Goal: Task Accomplishment & Management: Use online tool/utility

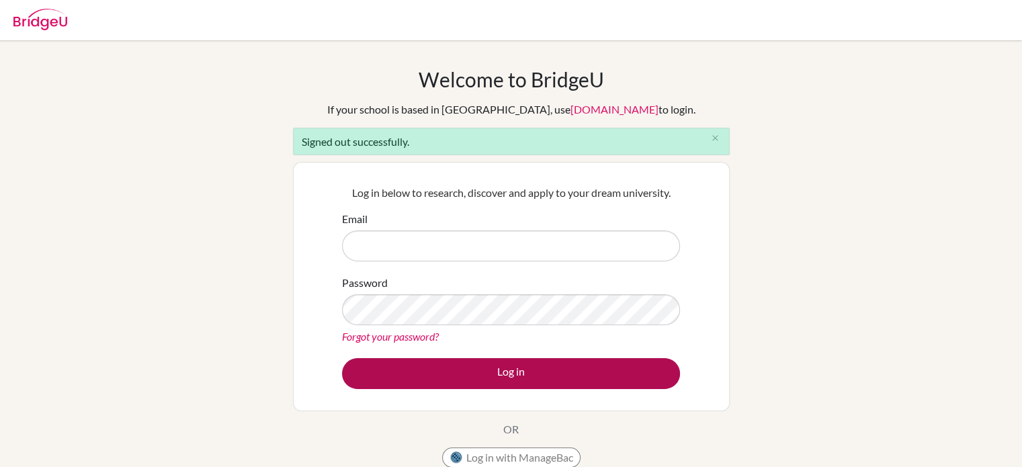
type input "khulan.l@selbe.edu.mn"
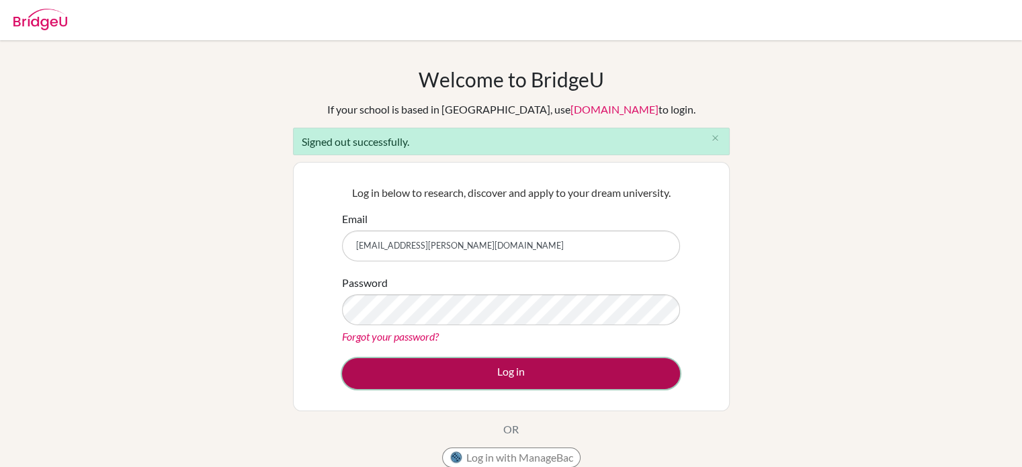
click at [610, 370] on button "Log in" at bounding box center [511, 373] width 338 height 31
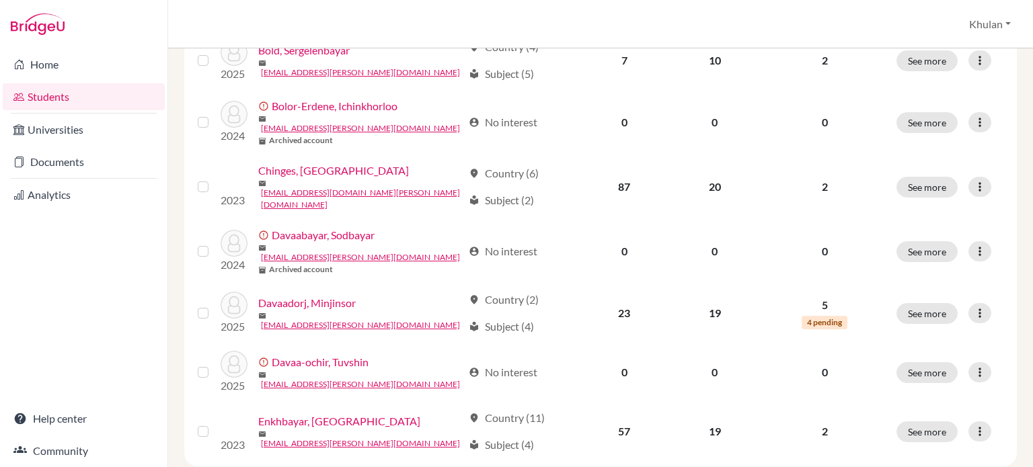
scroll to position [1070, 0]
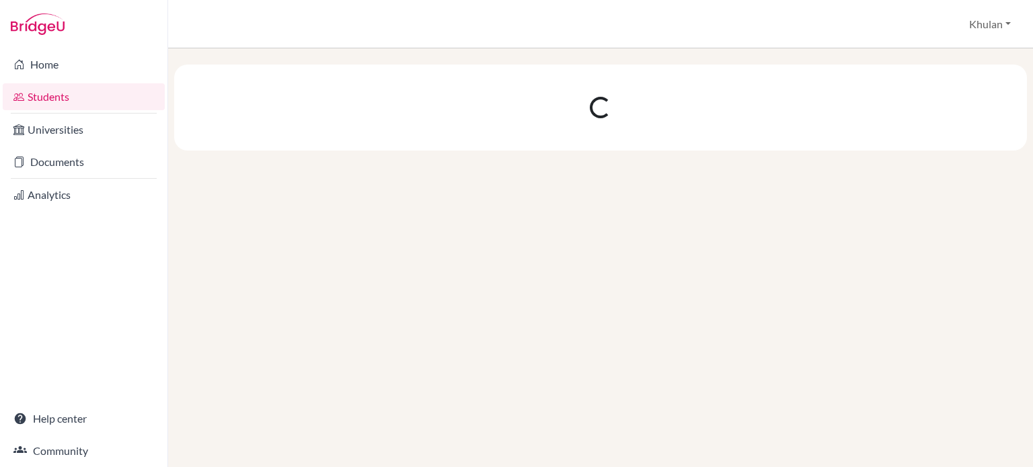
scroll to position [0, 0]
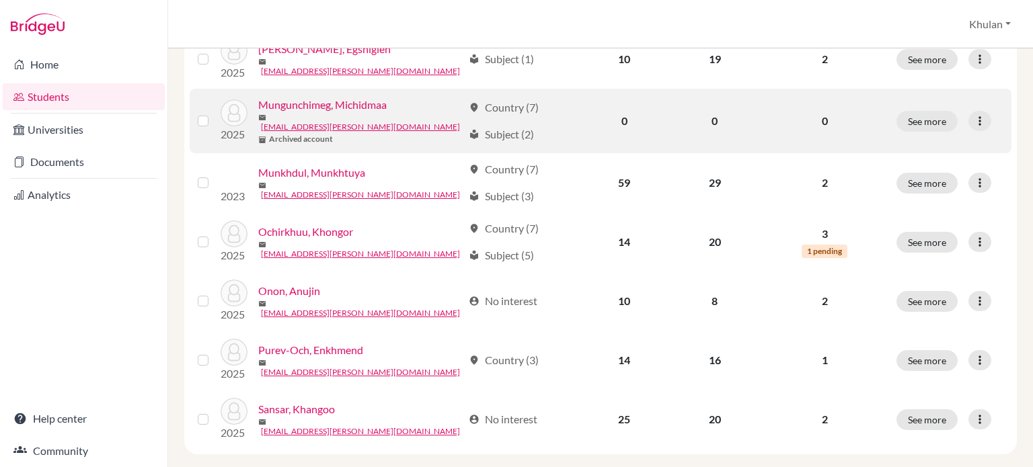
scroll to position [1070, 0]
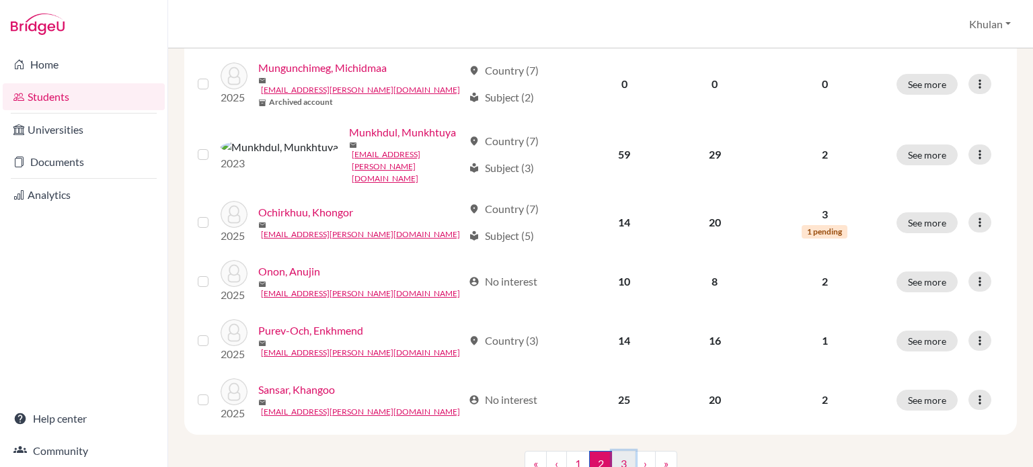
click at [618, 451] on link "3" at bounding box center [624, 464] width 24 height 26
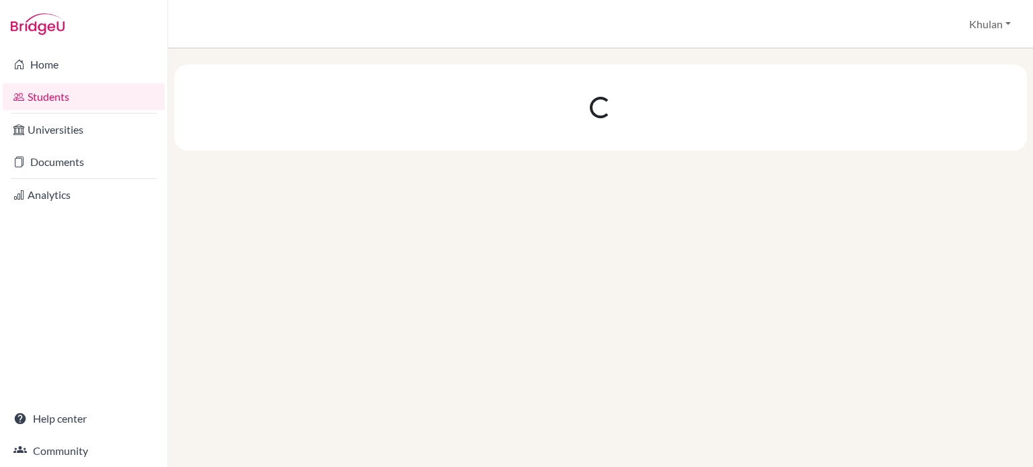
scroll to position [0, 0]
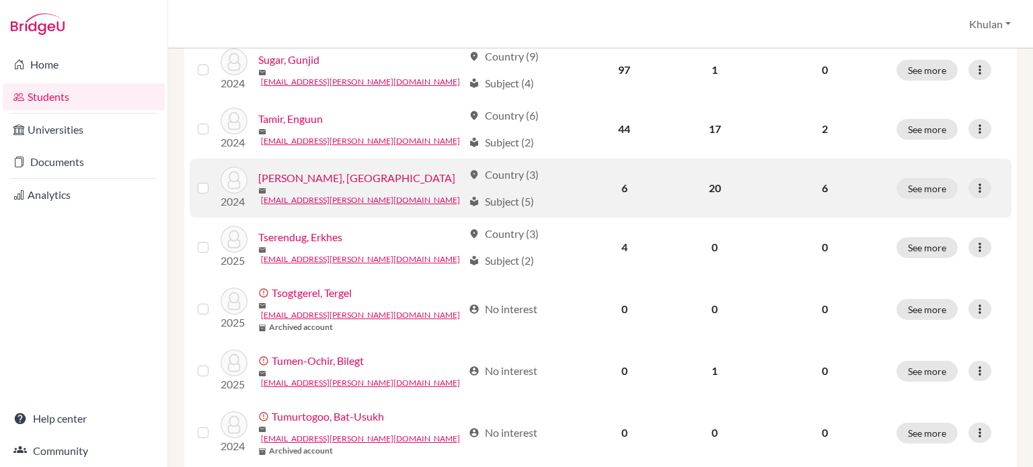
scroll to position [403, 0]
click at [549, 184] on div "location_on Country (3) local_library Subject (5)" at bounding box center [521, 186] width 104 height 43
click at [914, 193] on button "See more" at bounding box center [926, 187] width 61 height 21
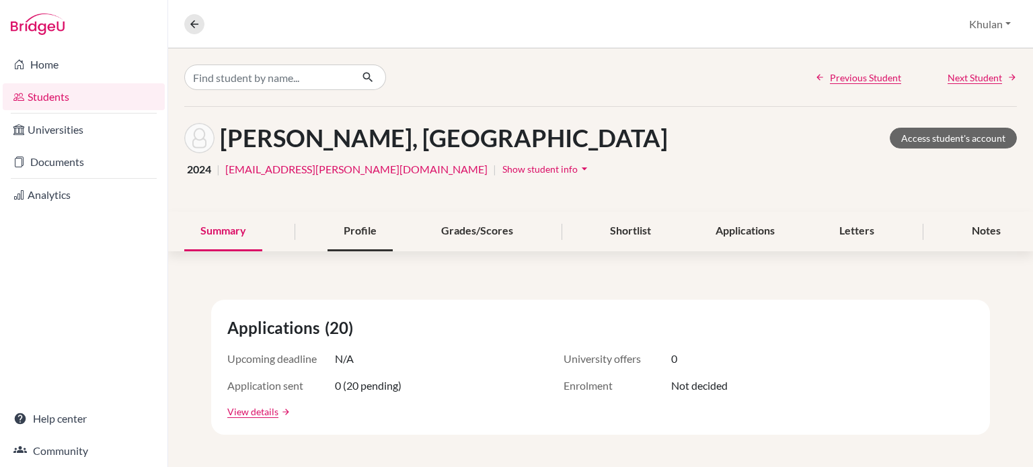
click at [368, 233] on div "Profile" at bounding box center [359, 232] width 65 height 40
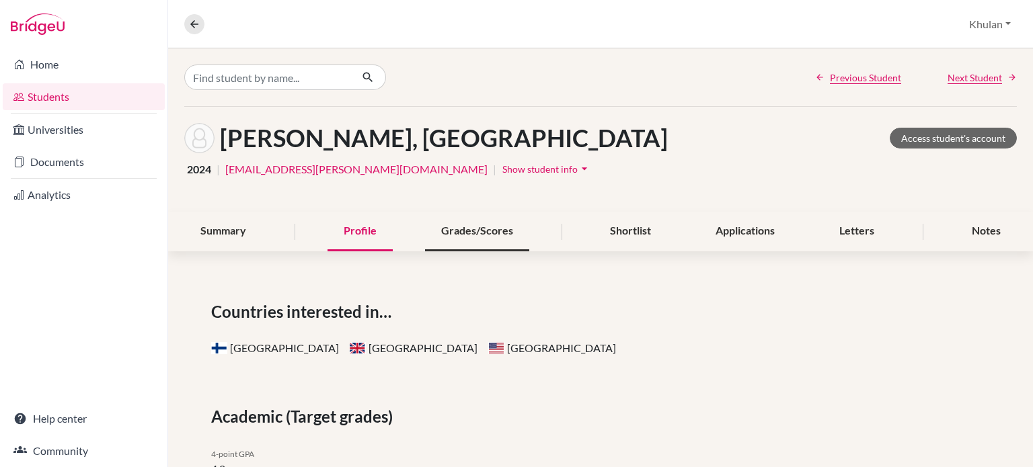
click at [489, 220] on div "Grades/Scores" at bounding box center [477, 232] width 104 height 40
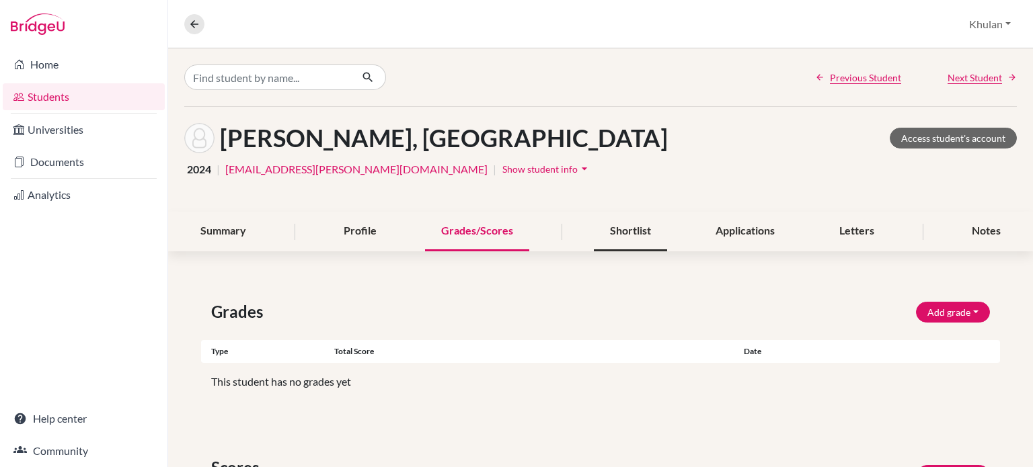
click at [629, 228] on div "Shortlist" at bounding box center [630, 232] width 73 height 40
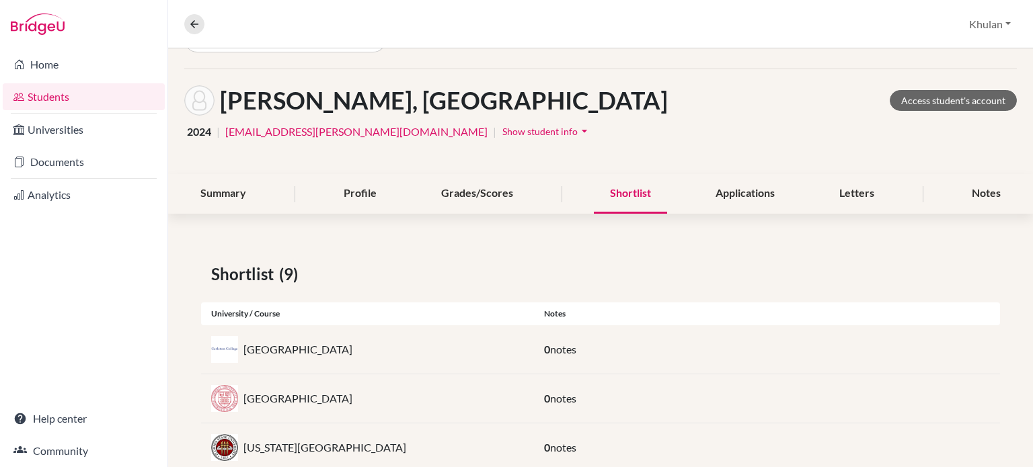
scroll to position [32, 0]
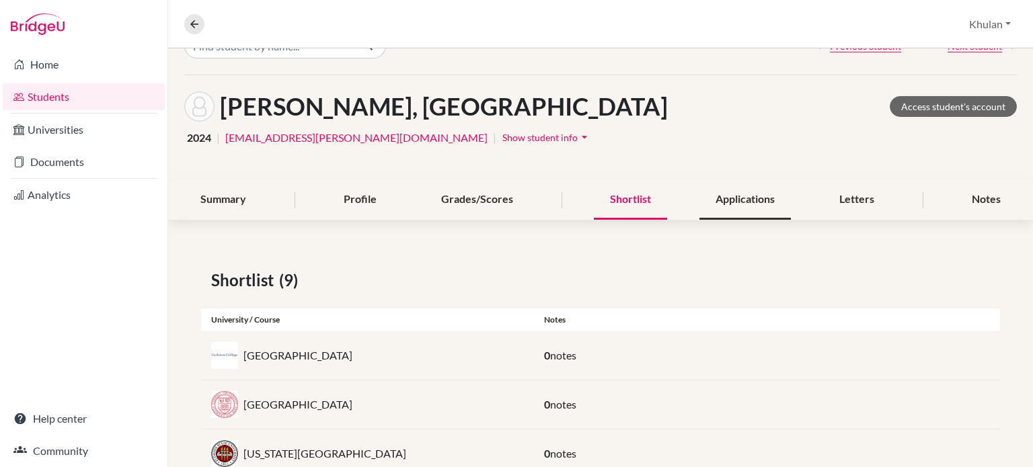
click at [765, 192] on div "Applications" at bounding box center [744, 200] width 91 height 40
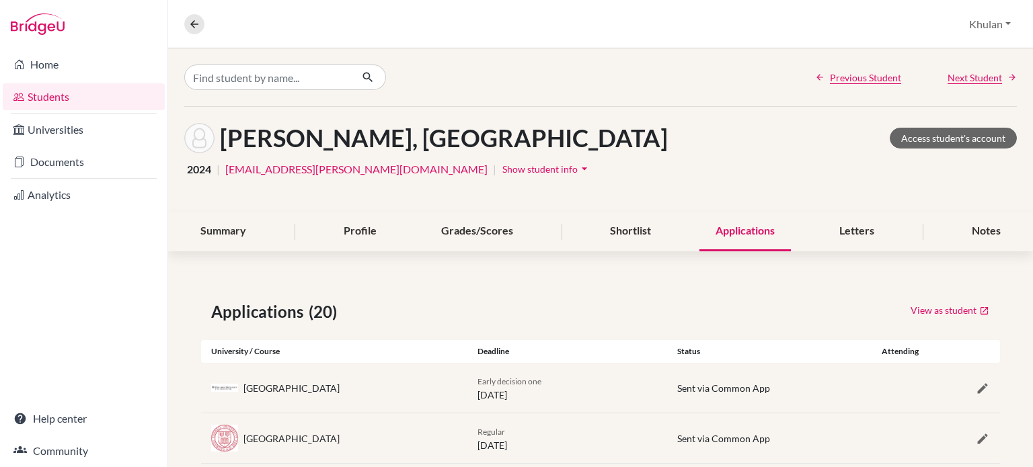
click at [759, 223] on div "Applications" at bounding box center [744, 232] width 91 height 40
click at [963, 239] on div "Notes" at bounding box center [985, 232] width 61 height 40
click at [855, 238] on div "Letters" at bounding box center [856, 232] width 67 height 40
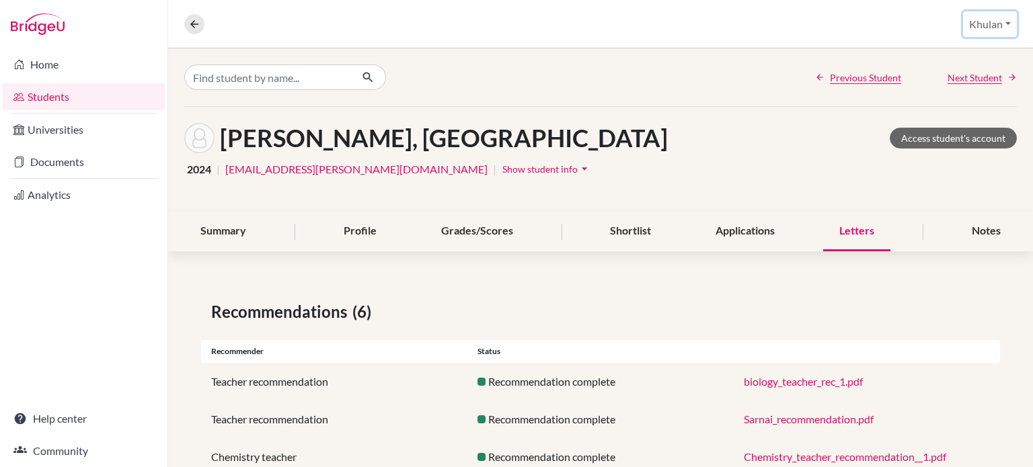
click at [984, 14] on button "Khulan" at bounding box center [990, 24] width 54 height 26
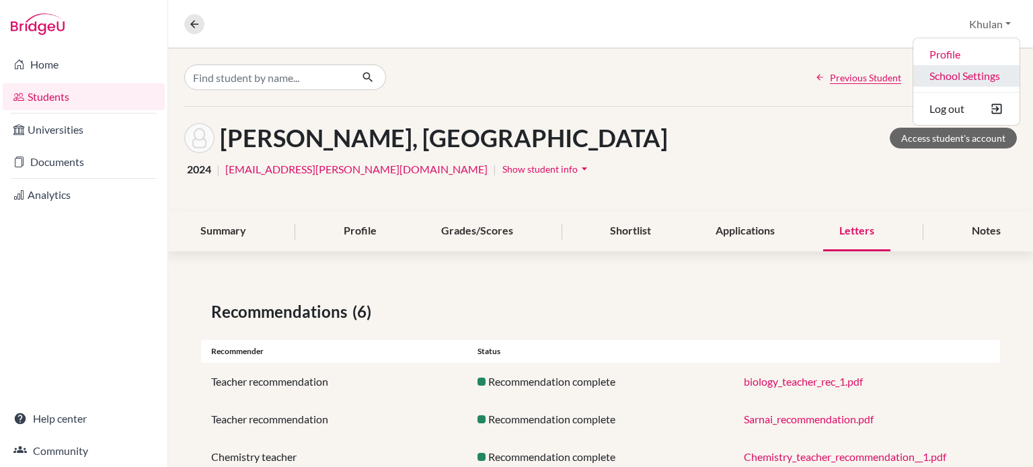
click at [971, 71] on link "School Settings" at bounding box center [966, 76] width 106 height 22
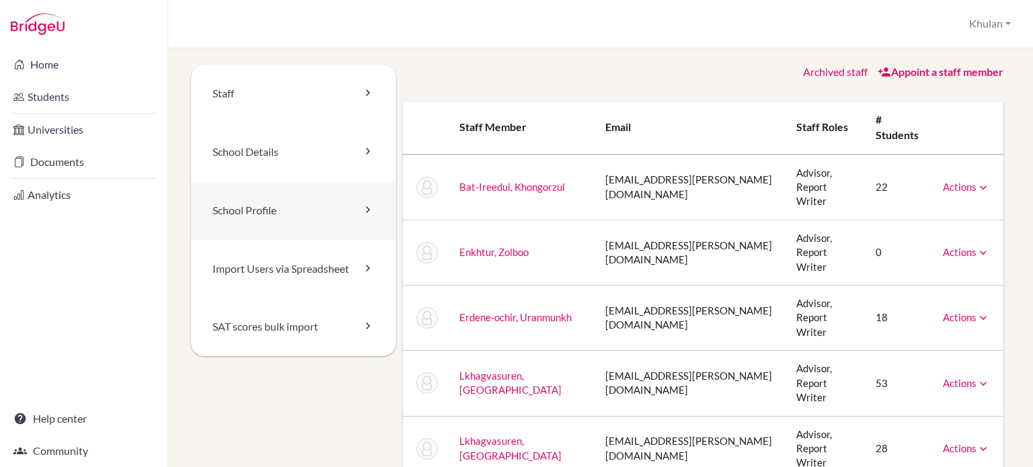
click at [337, 206] on link "School Profile" at bounding box center [293, 211] width 205 height 58
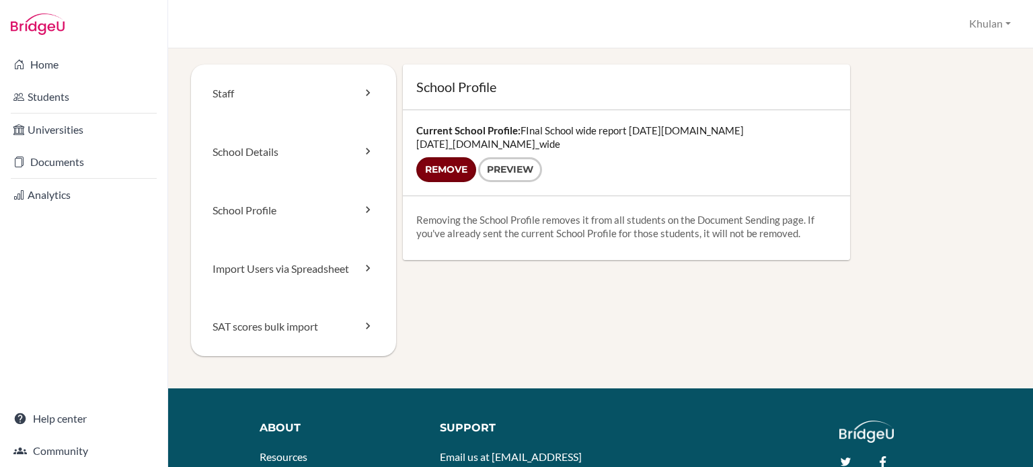
click at [452, 157] on input "Remove" at bounding box center [446, 169] width 60 height 25
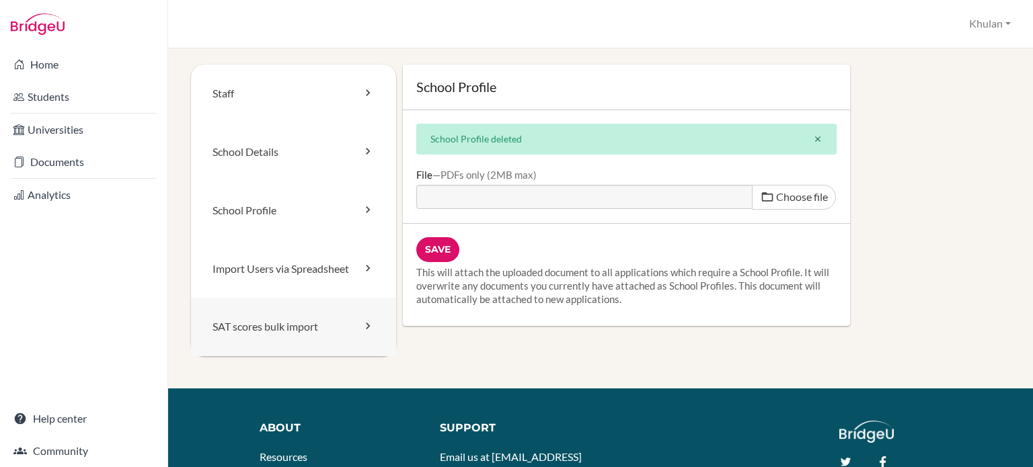
click at [335, 324] on link "SAT scores bulk import" at bounding box center [293, 327] width 205 height 58
